Goal: Complete application form

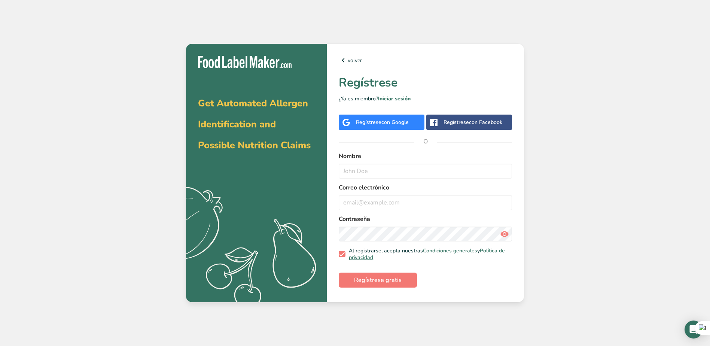
click at [388, 122] on span "con Google" at bounding box center [394, 122] width 27 height 7
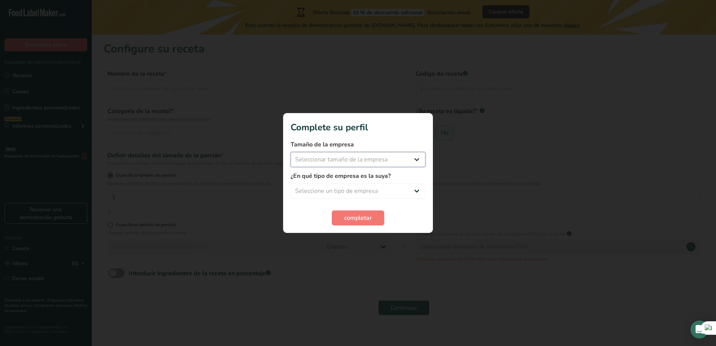
click at [397, 158] on select "Seleccionar tamaño de la empresa Menos de 10 empleados De 10 a 50 empleados De …" at bounding box center [357, 159] width 135 height 15
select select "3"
click at [290, 152] on select "Seleccionar tamaño de la empresa Menos de 10 empleados De 10 a 50 empleados De …" at bounding box center [357, 159] width 135 height 15
click at [362, 191] on select "Seleccione un tipo de empresa Fabricante de alimentos envasados Restaurante y c…" at bounding box center [357, 190] width 135 height 15
select select "3"
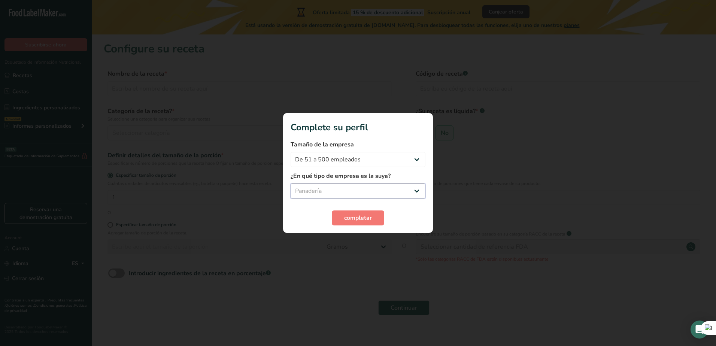
click at [290, 183] on select "Seleccione un tipo de empresa Fabricante de alimentos envasados Restaurante y c…" at bounding box center [357, 190] width 135 height 15
click at [370, 216] on span "completar" at bounding box center [358, 217] width 28 height 9
